Goal: Contribute content

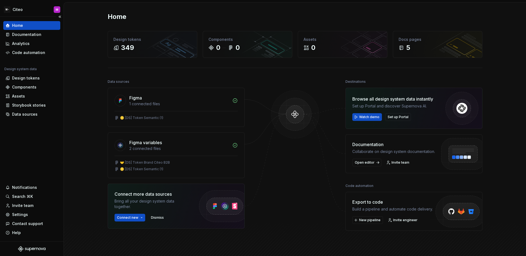
click at [52, 147] on div "Home Documentation Analytics Code automation Design system data Design tokens C…" at bounding box center [32, 129] width 64 height 225
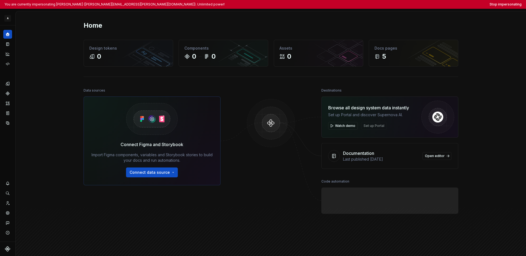
click at [16, 24] on div "Home Design tokens 0 Components 0 0 Assets 0 Docs pages 5 Data sources Connect …" at bounding box center [271, 141] width 511 height 261
click at [14, 25] on button "Expand sidebar" at bounding box center [12, 26] width 8 height 8
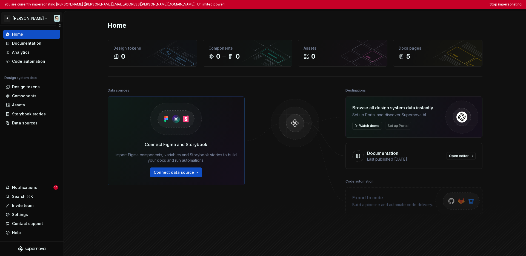
click at [17, 20] on html "You are currently impersonating Ian Murchison (ian.murchison@autodesk.com). Unl…" at bounding box center [263, 128] width 526 height 256
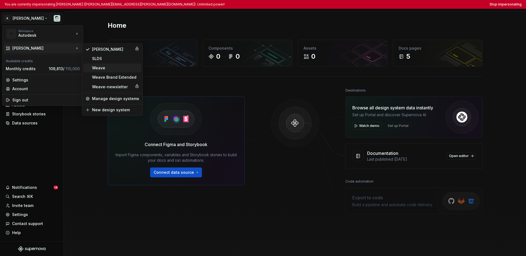
click at [109, 69] on div "Weave" at bounding box center [115, 67] width 47 height 5
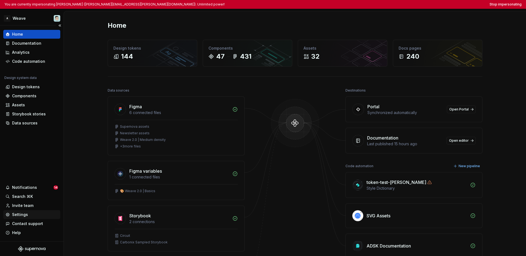
click at [19, 214] on div "Settings" at bounding box center [20, 214] width 16 height 5
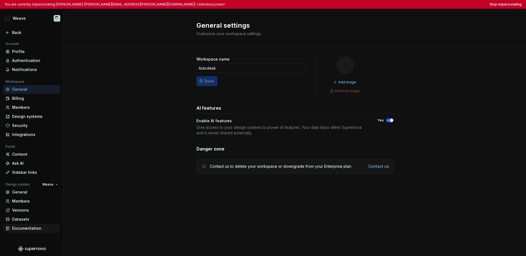
click at [24, 226] on div "Documentation" at bounding box center [35, 228] width 46 height 5
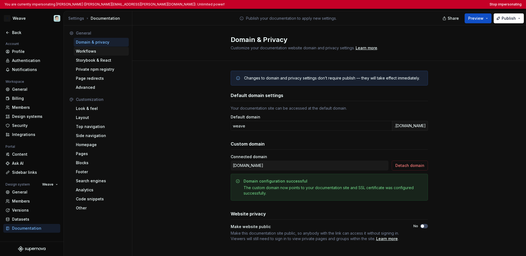
click at [93, 50] on div "Workflows" at bounding box center [101, 51] width 51 height 5
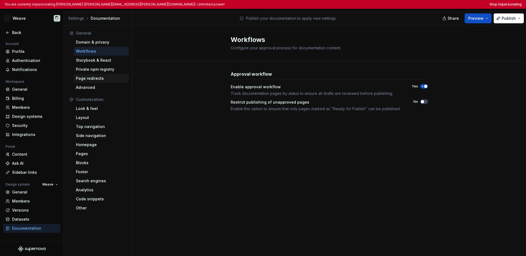
click at [94, 79] on div "Page redirects" at bounding box center [101, 78] width 51 height 5
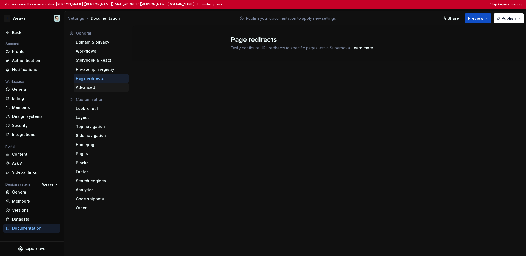
click at [92, 86] on div "Advanced" at bounding box center [101, 87] width 51 height 5
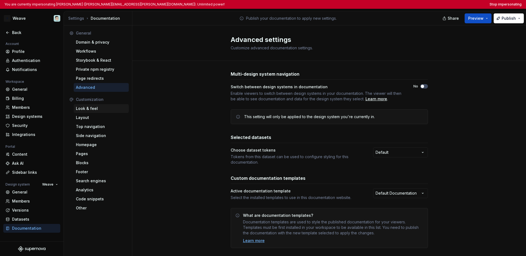
click at [96, 110] on div "Look & feel" at bounding box center [101, 108] width 51 height 5
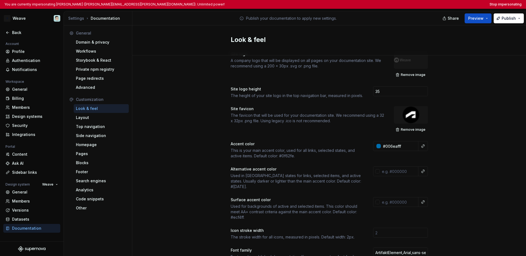
scroll to position [18, 0]
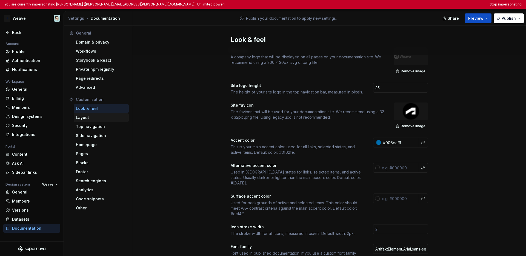
click at [101, 118] on div "Layout" at bounding box center [101, 117] width 51 height 5
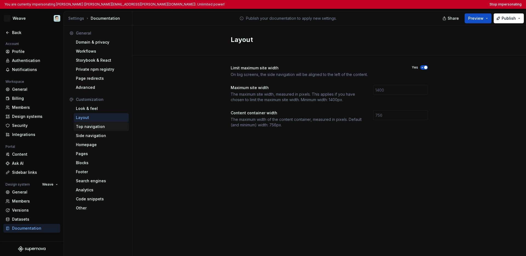
click at [92, 128] on div "Top navigation" at bounding box center [101, 126] width 51 height 5
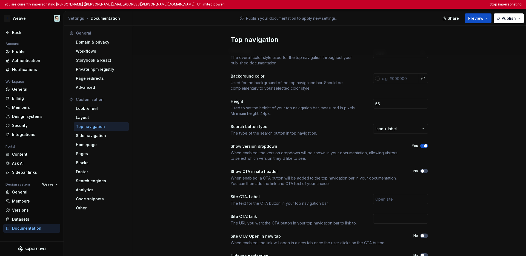
scroll to position [41, 0]
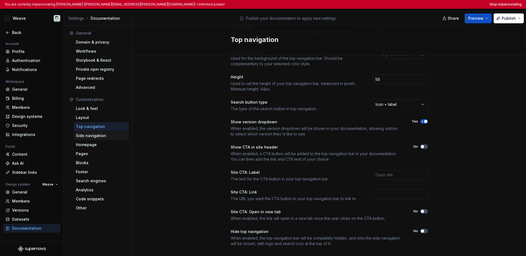
click at [97, 137] on div "Side navigation" at bounding box center [101, 135] width 51 height 5
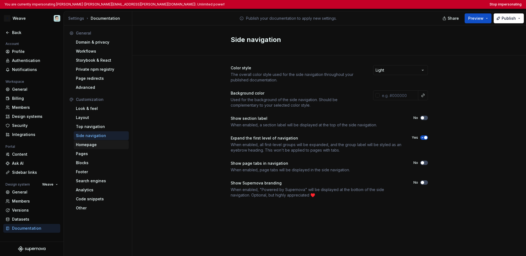
click at [92, 146] on div "Homepage" at bounding box center [101, 144] width 51 height 5
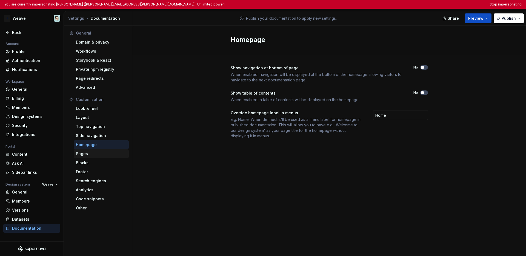
click at [92, 155] on div "Pages" at bounding box center [101, 153] width 51 height 5
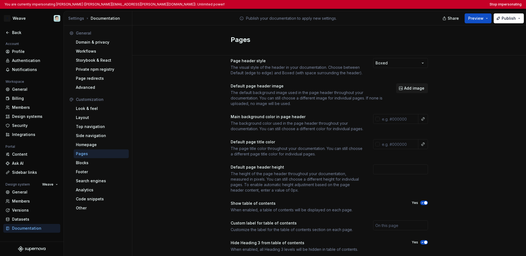
scroll to position [44, 0]
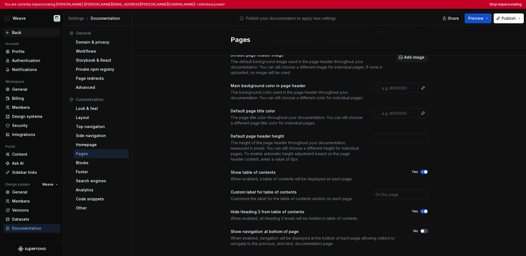
click at [10, 33] on div "Back" at bounding box center [31, 32] width 53 height 5
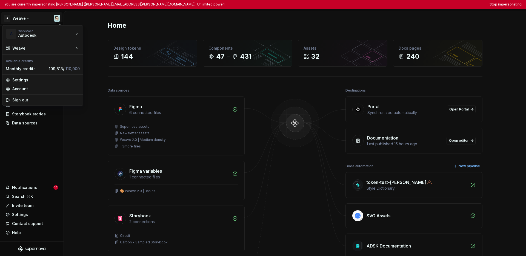
click at [28, 19] on html "You are currently impersonating Ian Murchison (ian.murchison@autodesk.com). Unl…" at bounding box center [263, 128] width 526 height 256
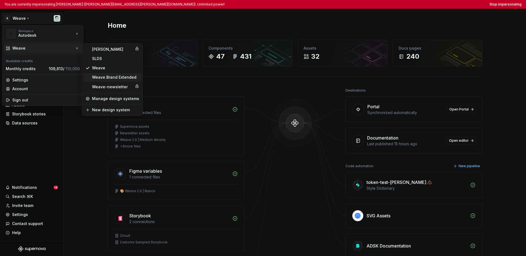
click at [104, 80] on div "Weave Brand Extended" at bounding box center [112, 77] width 58 height 9
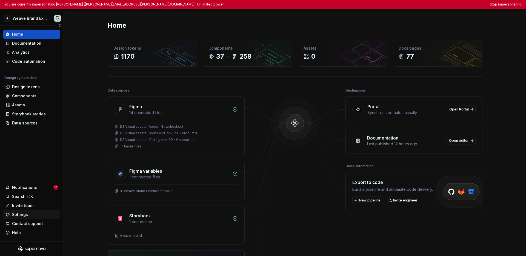
click at [23, 215] on div "Settings" at bounding box center [20, 214] width 16 height 5
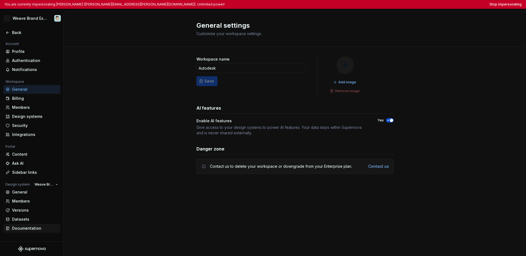
click at [23, 230] on div "Documentation" at bounding box center [35, 228] width 46 height 5
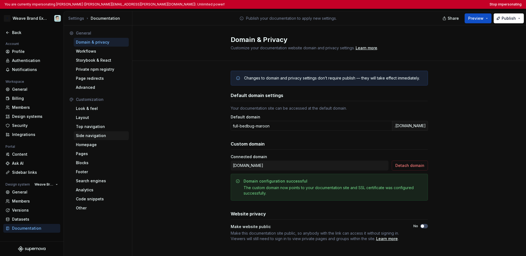
click at [98, 132] on div "Side navigation" at bounding box center [101, 135] width 55 height 9
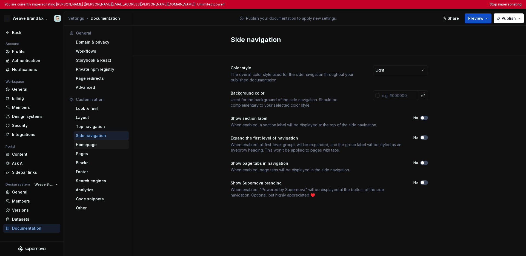
click at [100, 145] on div "Homepage" at bounding box center [101, 144] width 51 height 5
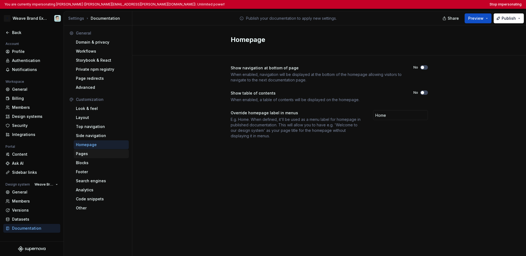
click at [98, 155] on div "Pages" at bounding box center [101, 153] width 51 height 5
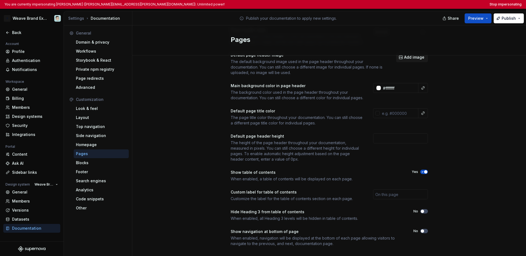
scroll to position [44, 0]
click at [31, 19] on html "You are currently impersonating Ian Murchison (ian.murchison@autodesk.com). Unl…" at bounding box center [263, 128] width 526 height 256
click at [163, 104] on html "You are currently impersonating Ian Murchison (ian.murchison@autodesk.com). Unl…" at bounding box center [263, 128] width 526 height 256
click at [6, 32] on icon at bounding box center [7, 32] width 4 height 4
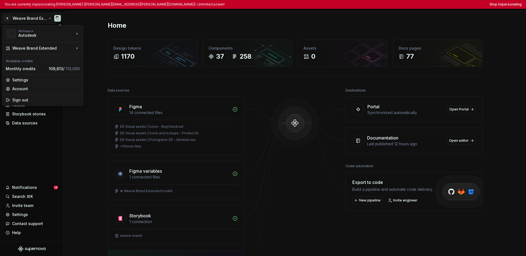
click at [22, 21] on html "You are currently impersonating Ian Murchison (ian.murchison@autodesk.com). Unl…" at bounding box center [263, 128] width 526 height 256
click at [49, 149] on html "You are currently impersonating Ian Murchison (ian.murchison@autodesk.com). Unl…" at bounding box center [263, 128] width 526 height 256
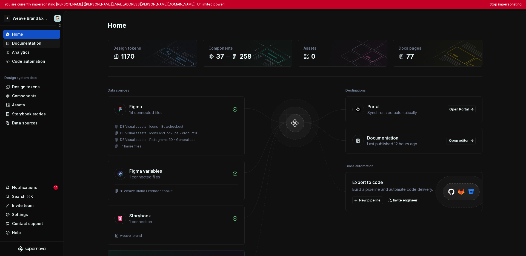
click at [30, 45] on div "Documentation" at bounding box center [26, 43] width 29 height 5
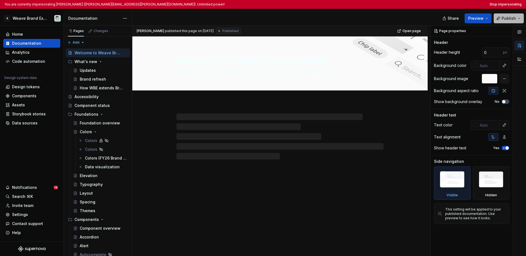
click at [418, 21] on button "Publish" at bounding box center [509, 18] width 30 height 10
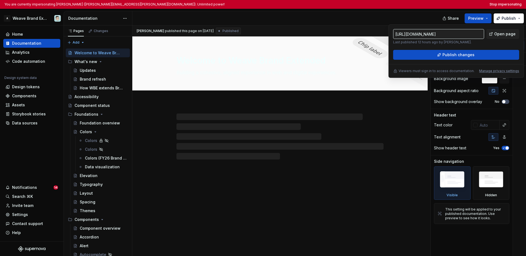
type textarea "*"
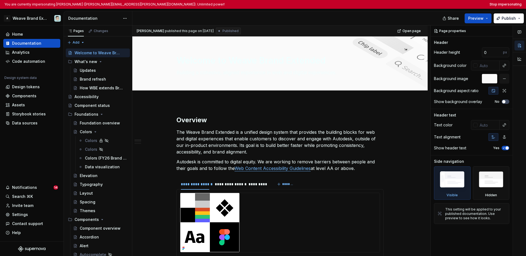
click at [361, 21] on div at bounding box center [288, 18] width 312 height 14
click at [23, 20] on html "You are currently impersonating Ian Murchison (ian.murchison@autodesk.com). Unl…" at bounding box center [263, 128] width 526 height 256
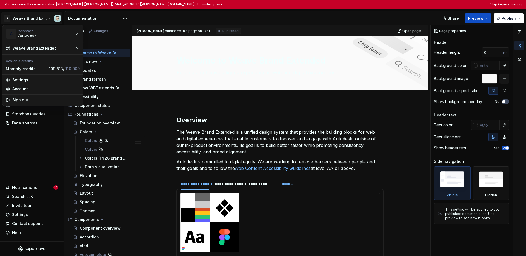
click at [37, 158] on html "You are currently impersonating Ian Murchison (ian.murchison@autodesk.com). Unl…" at bounding box center [263, 128] width 526 height 256
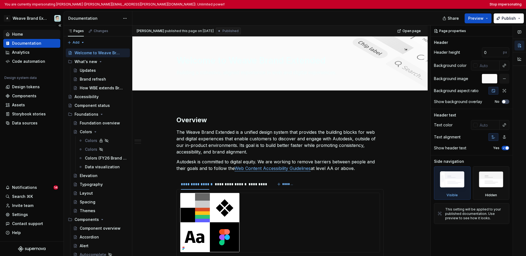
click at [19, 37] on div "Home" at bounding box center [17, 34] width 11 height 5
